Goal: Navigation & Orientation: Find specific page/section

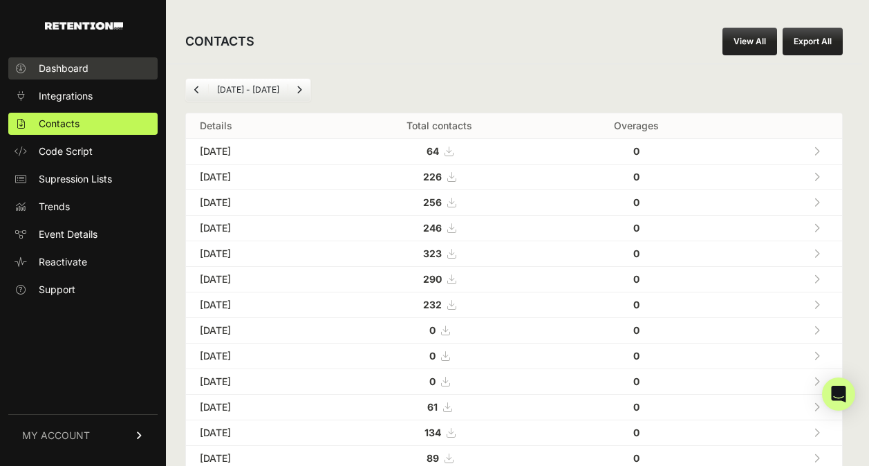
click at [82, 75] on span "Dashboard" at bounding box center [64, 69] width 50 height 14
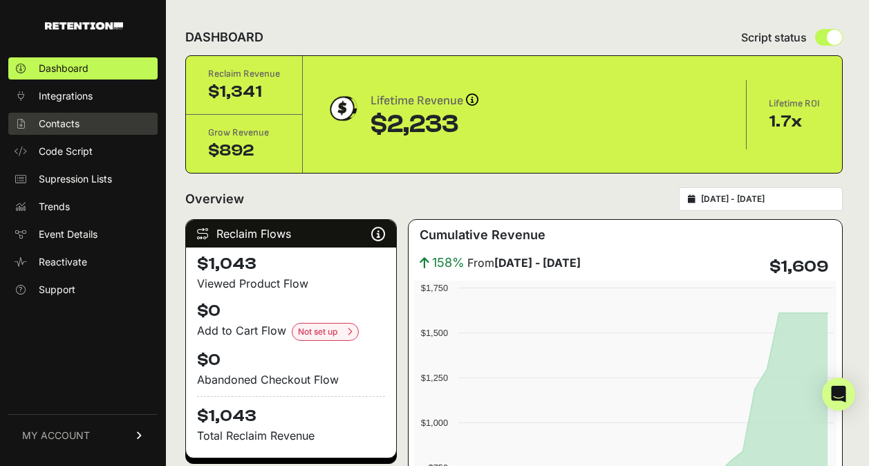
click at [62, 127] on span "Contacts" at bounding box center [59, 124] width 41 height 14
